Goal: Task Accomplishment & Management: Use online tool/utility

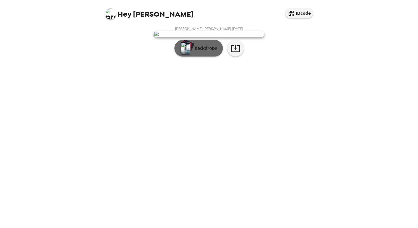
click at [208, 51] on p "Backdrops" at bounding box center [204, 48] width 25 height 7
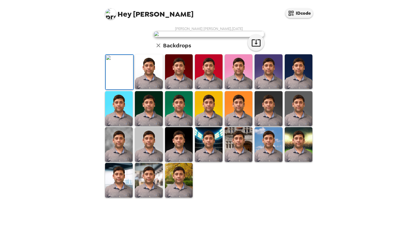
click at [146, 89] on img at bounding box center [149, 71] width 28 height 35
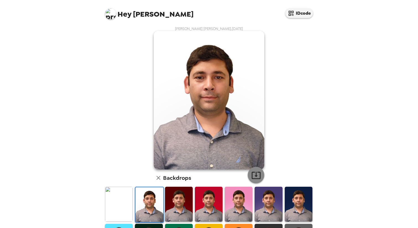
click at [254, 176] on icon "button" at bounding box center [256, 174] width 9 height 7
click at [125, 202] on img at bounding box center [119, 203] width 28 height 35
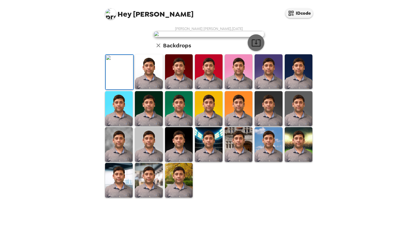
click at [254, 46] on icon "button" at bounding box center [256, 42] width 9 height 7
click at [179, 197] on img at bounding box center [179, 180] width 28 height 35
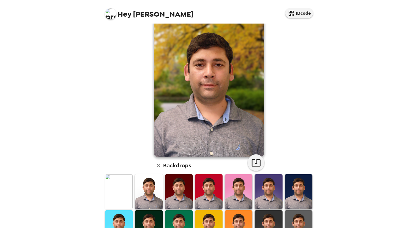
scroll to position [8, 0]
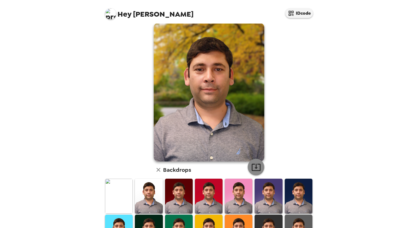
click at [255, 168] on icon "button" at bounding box center [256, 167] width 10 height 10
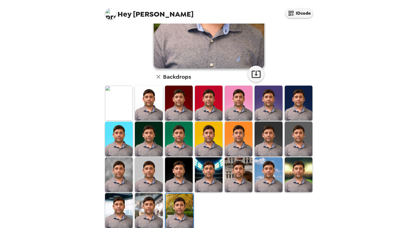
scroll to position [108, 0]
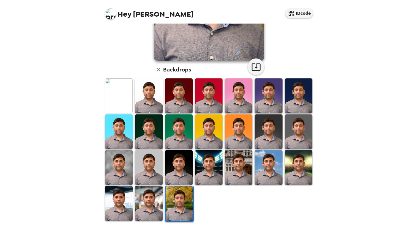
click at [239, 169] on img at bounding box center [239, 167] width 28 height 35
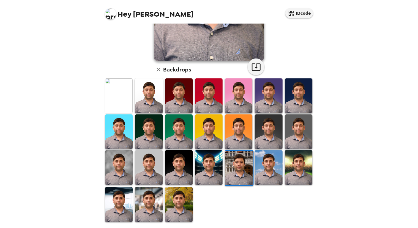
click at [290, 177] on img at bounding box center [299, 167] width 28 height 35
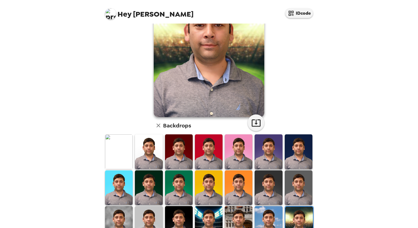
scroll to position [0, 0]
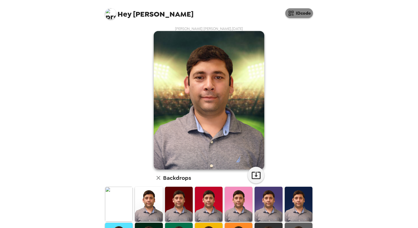
click at [305, 13] on button "IDcode" at bounding box center [299, 13] width 28 height 10
